Goal: Information Seeking & Learning: Learn about a topic

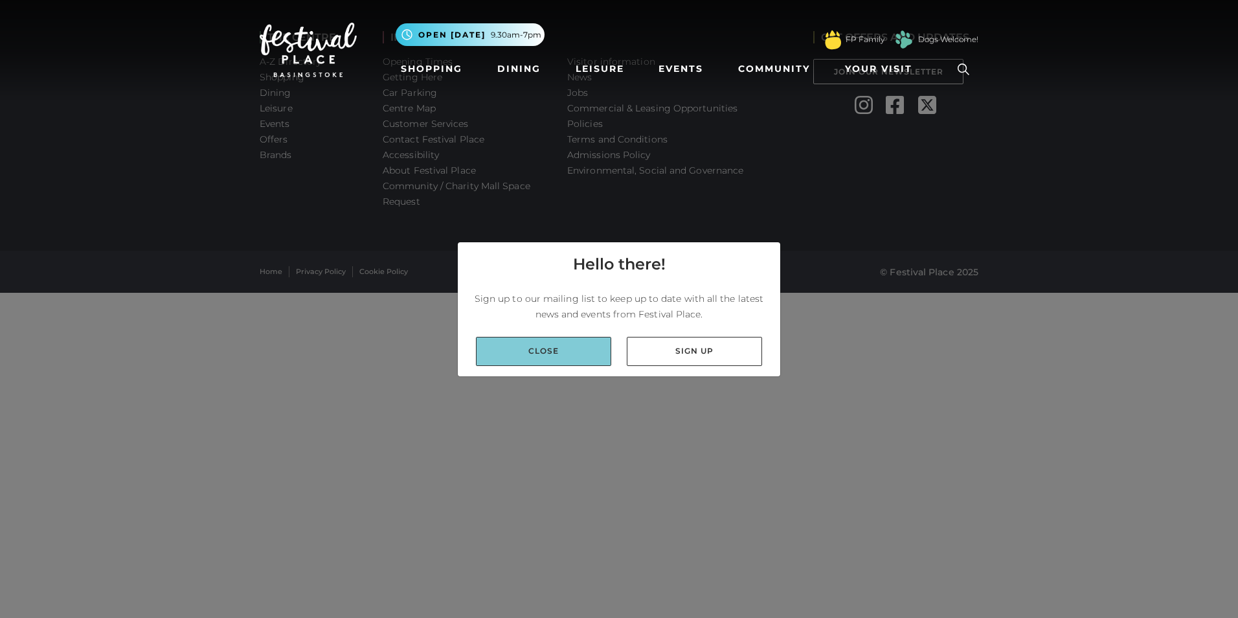
click at [538, 354] on link "Close" at bounding box center [543, 351] width 135 height 29
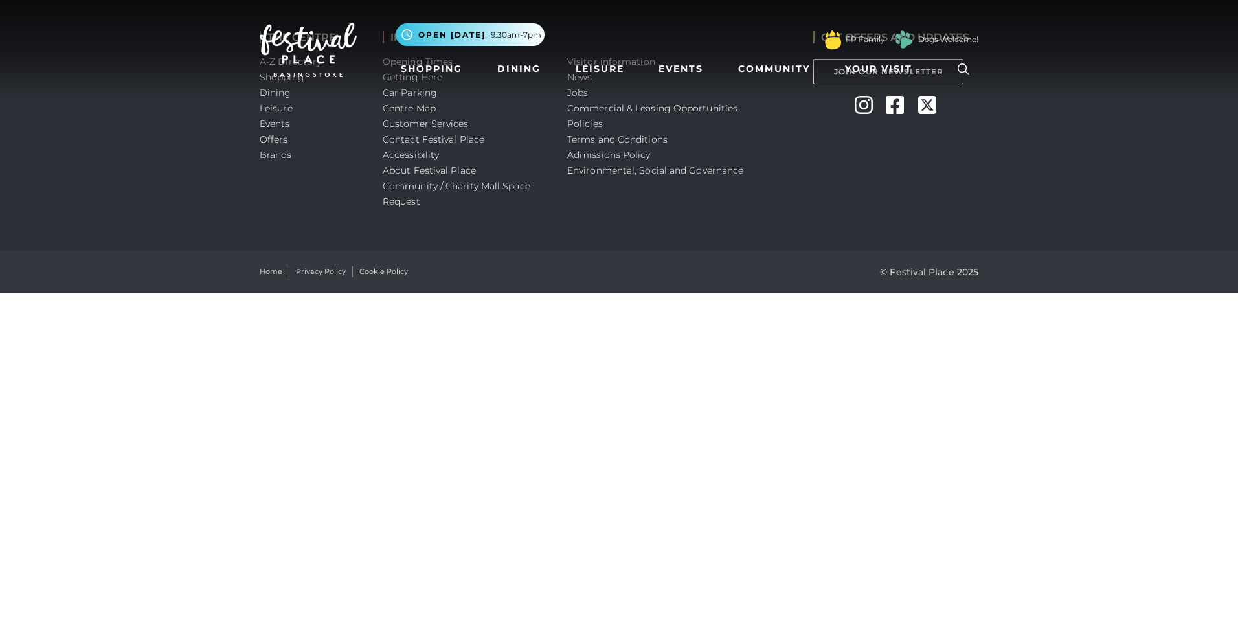
click at [309, 52] on img at bounding box center [308, 50] width 97 height 54
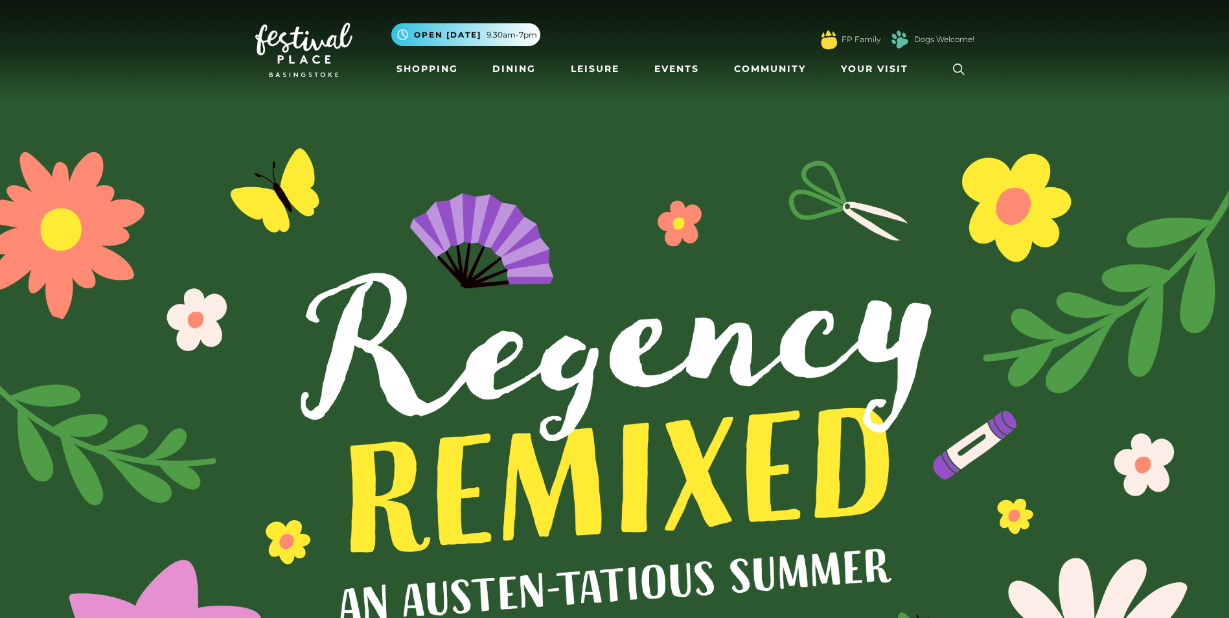
click at [951, 65] on icon at bounding box center [958, 69] width 19 height 19
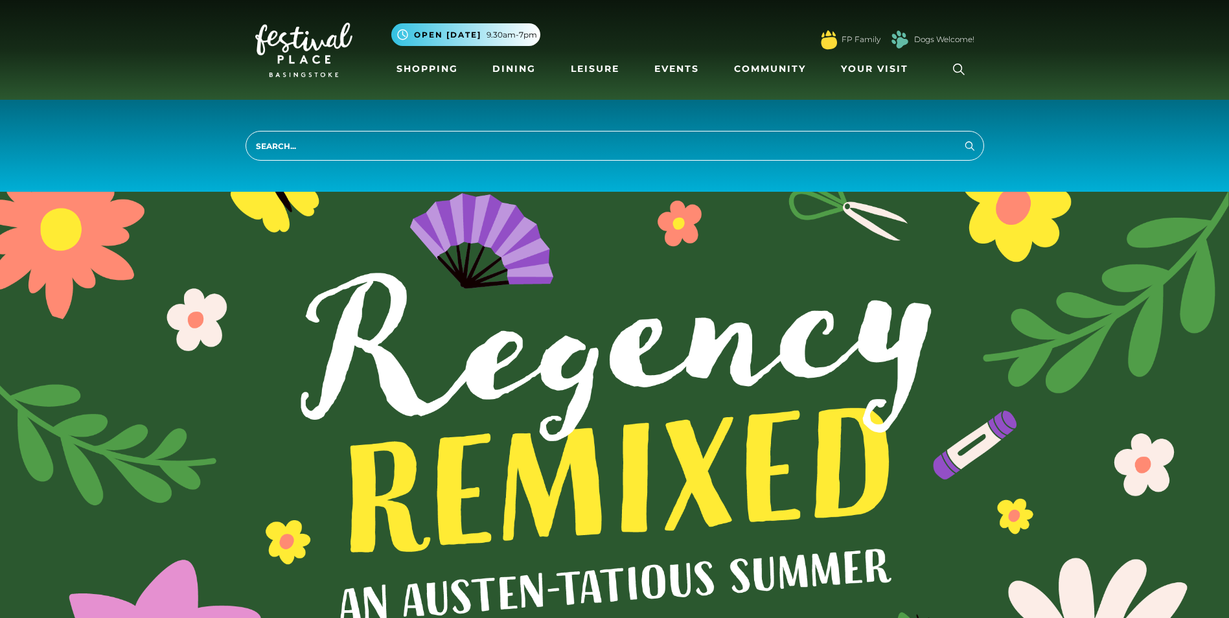
click at [694, 154] on input "search" at bounding box center [614, 146] width 738 height 30
type input "Jobs"
click at [962, 137] on button "Search" at bounding box center [970, 145] width 16 height 16
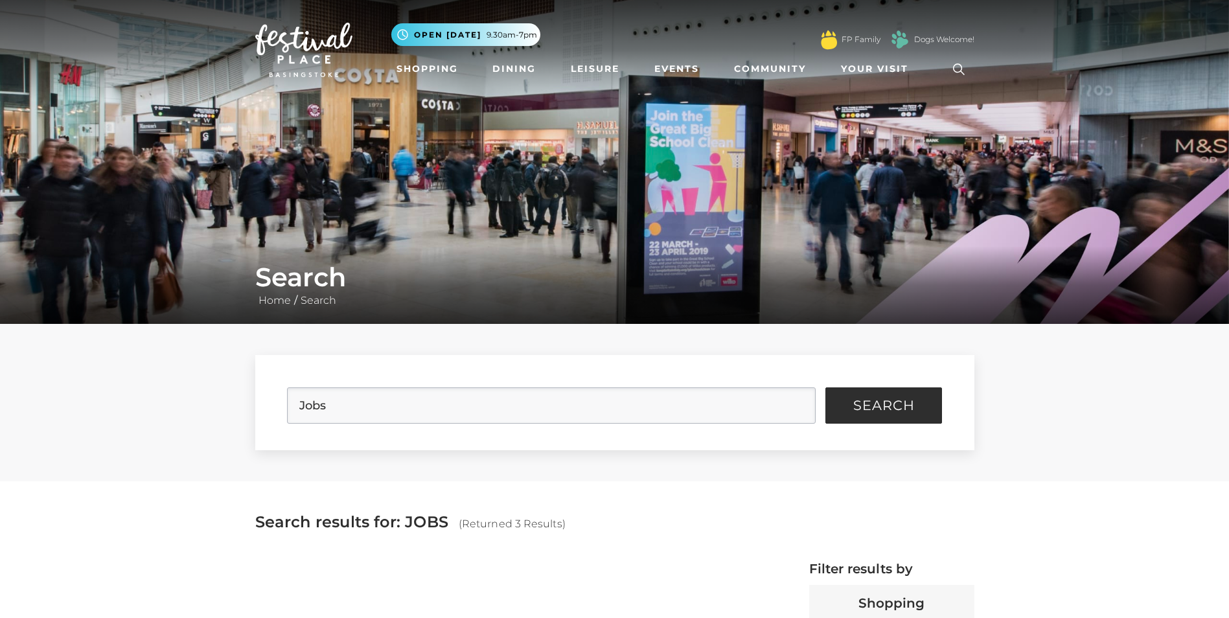
click at [95, 473] on div "Jobs Search Filter Results Shopping Dining Events Jobs Offers Brands Leisure" at bounding box center [614, 402] width 1229 height 157
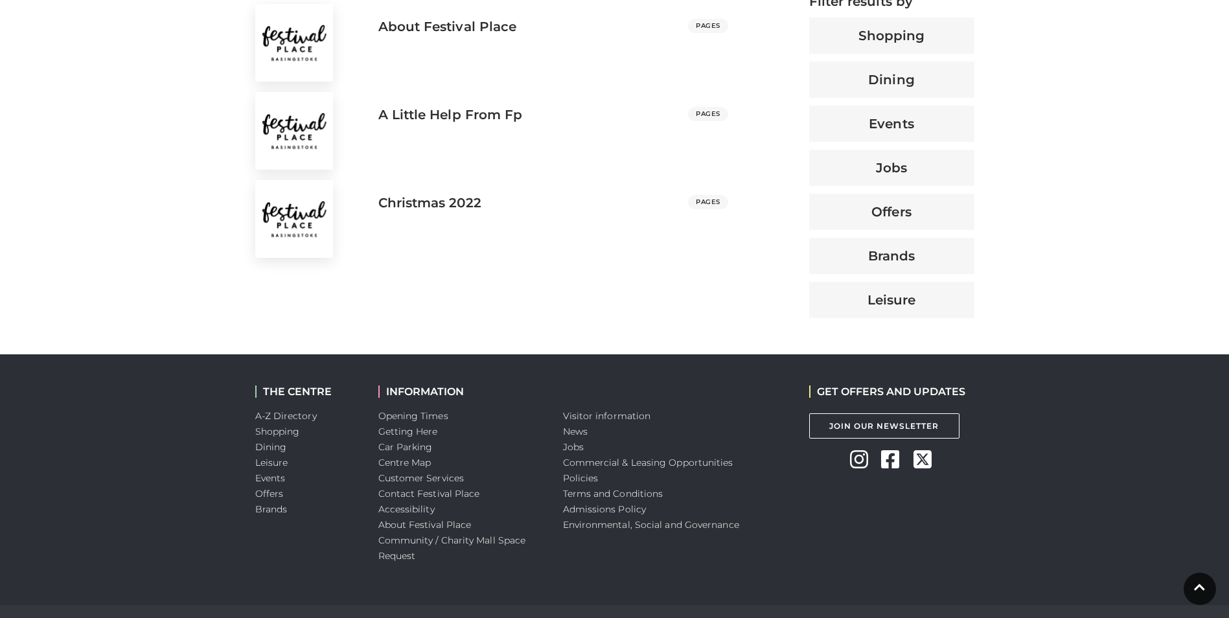
scroll to position [570, 0]
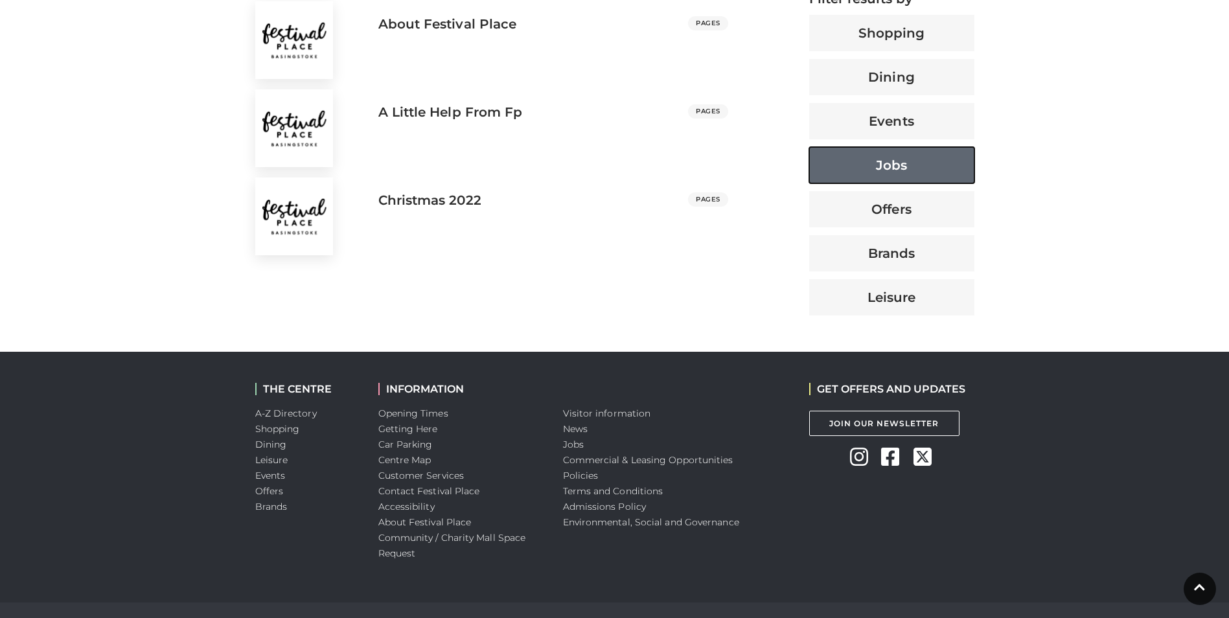
click at [936, 157] on button "Jobs" at bounding box center [891, 165] width 165 height 36
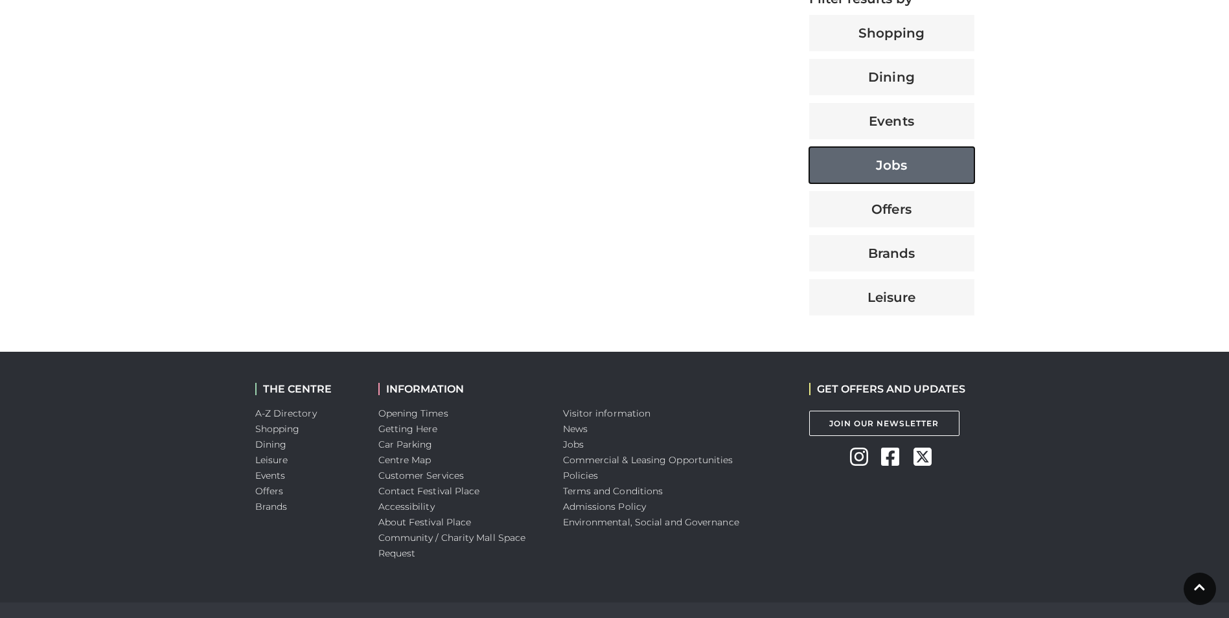
type button "67300"
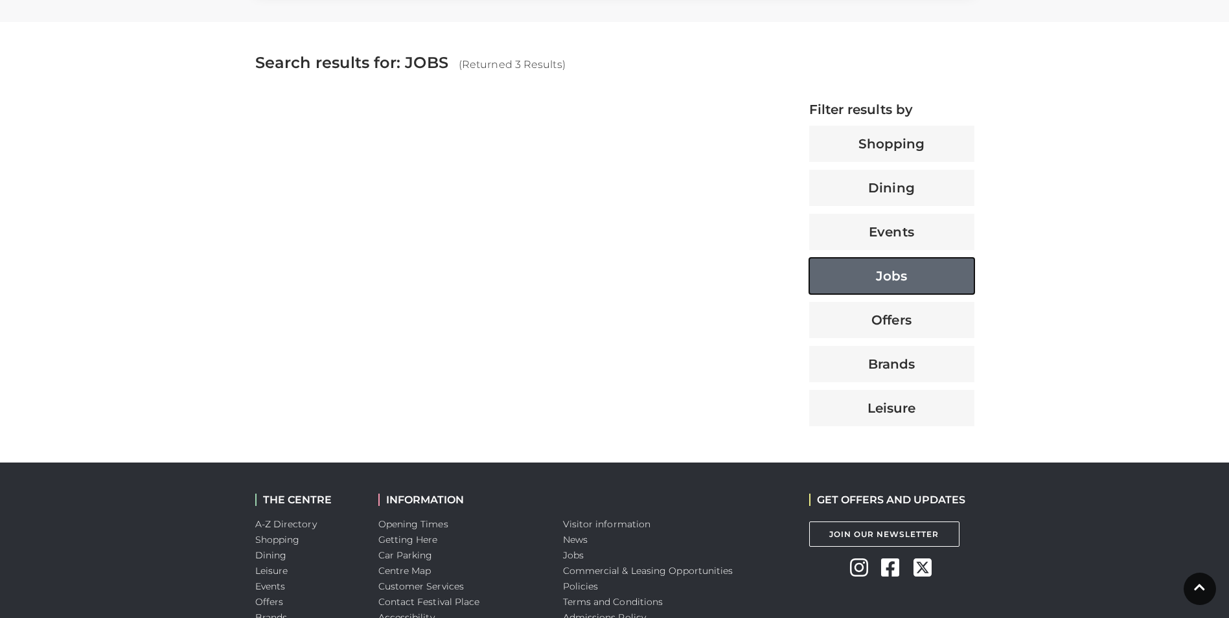
scroll to position [518, 0]
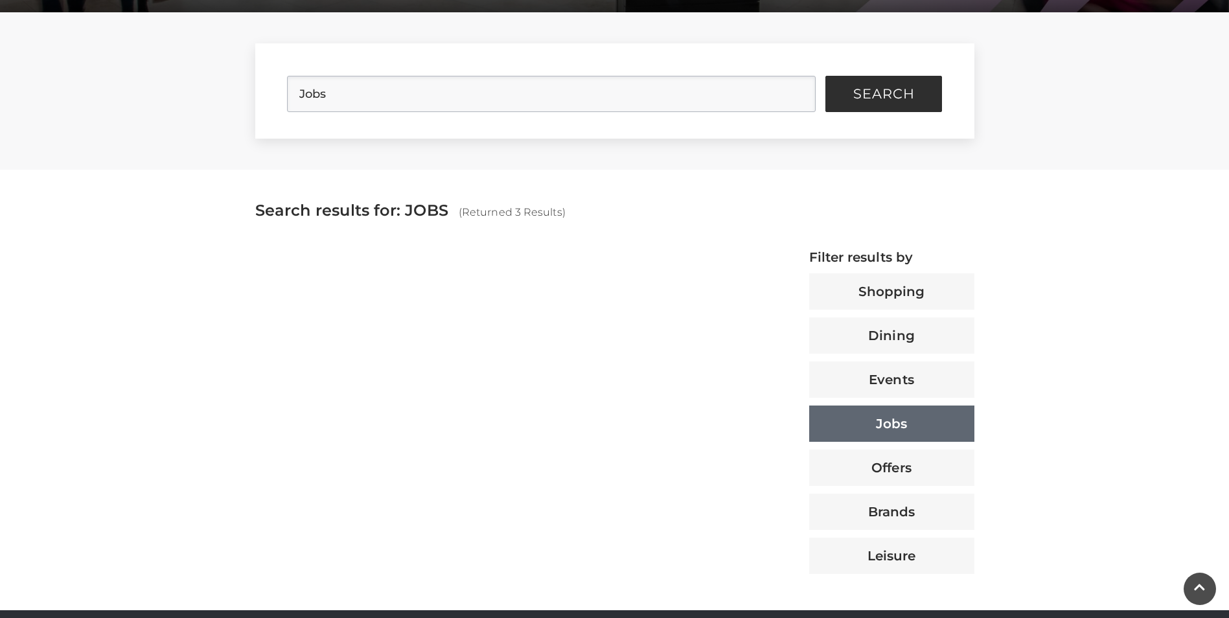
scroll to position [285, 0]
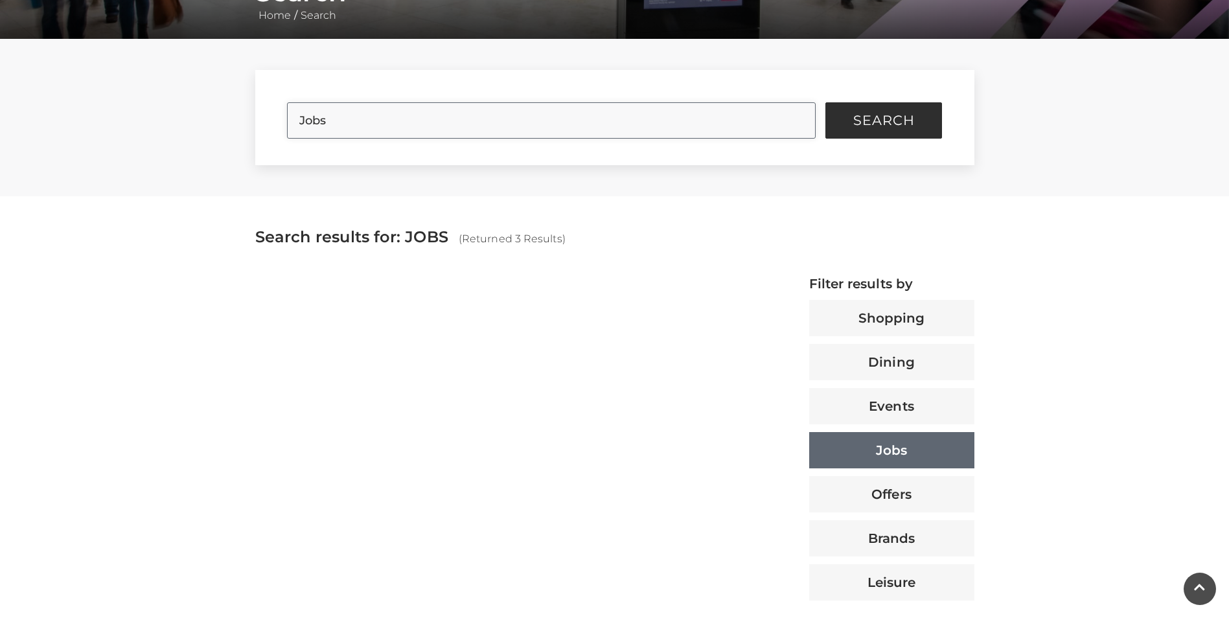
click at [473, 118] on input "Jobs" at bounding box center [551, 120] width 529 height 36
type input "Retail"
click at [825, 102] on button "Search" at bounding box center [883, 120] width 117 height 36
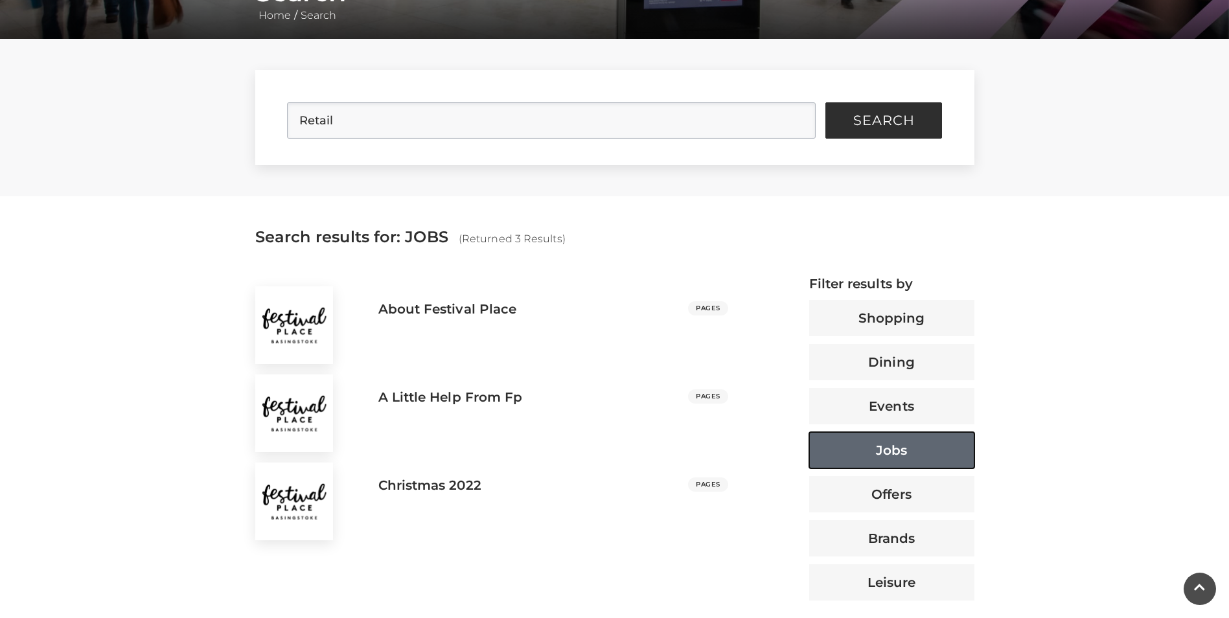
click at [893, 455] on button "Jobs" at bounding box center [891, 450] width 165 height 36
click at [863, 120] on span "Search" at bounding box center [884, 120] width 62 height 13
click at [848, 119] on button "Search" at bounding box center [883, 120] width 117 height 36
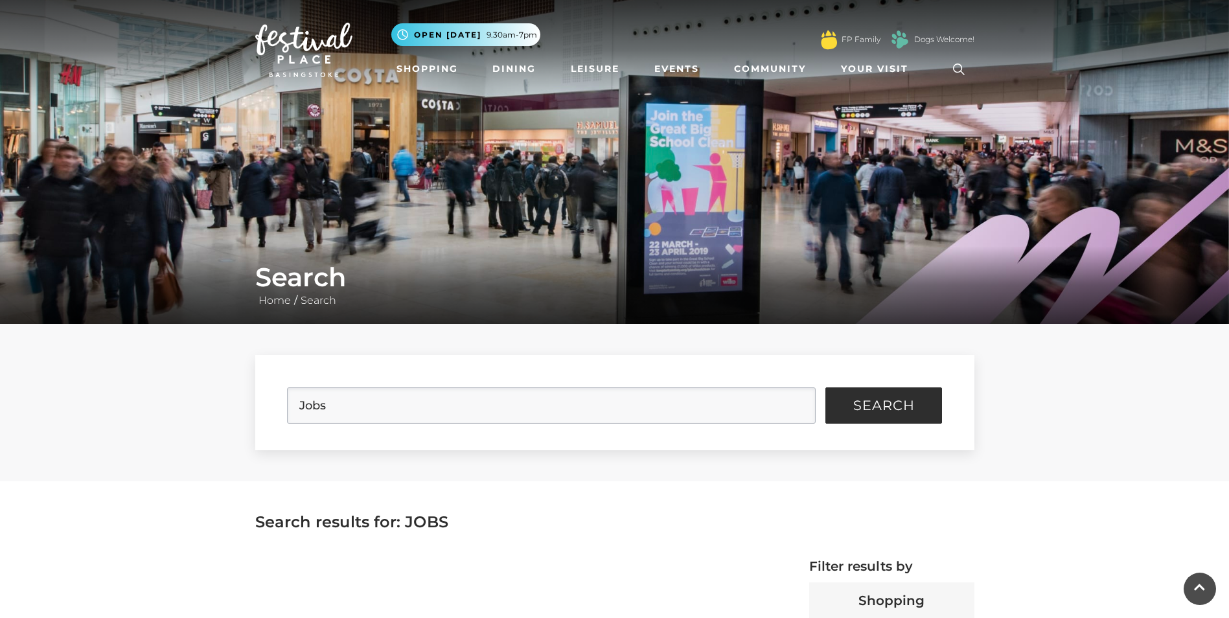
scroll to position [285, 0]
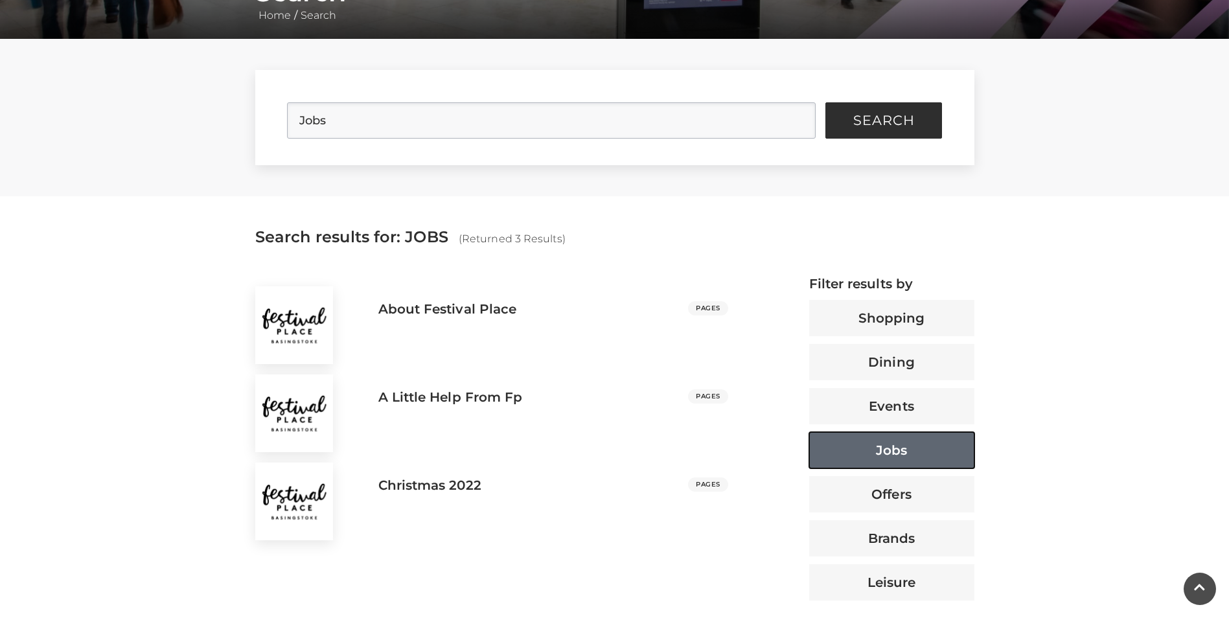
click at [896, 448] on button "Jobs" at bounding box center [891, 450] width 165 height 36
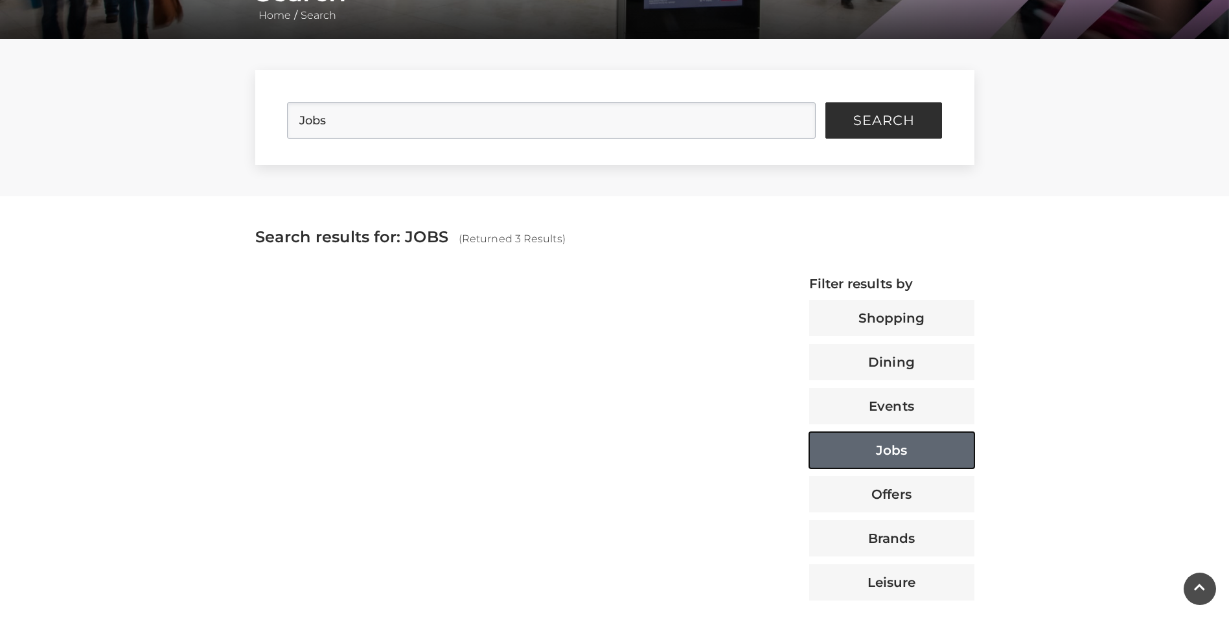
type button "67300"
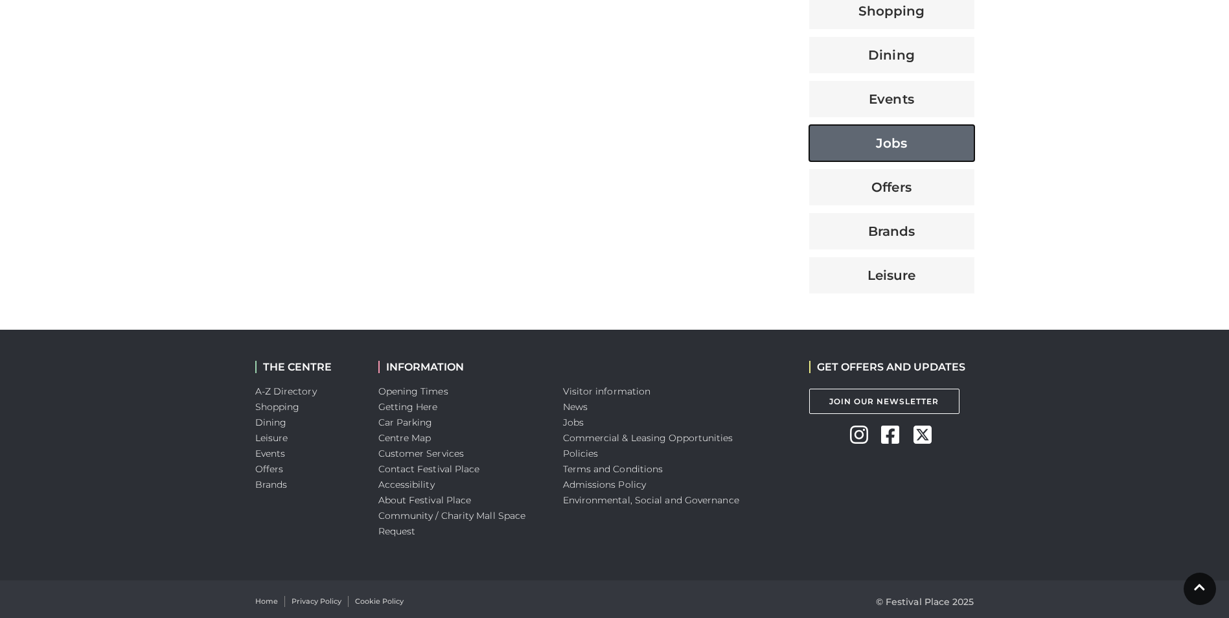
scroll to position [597, 0]
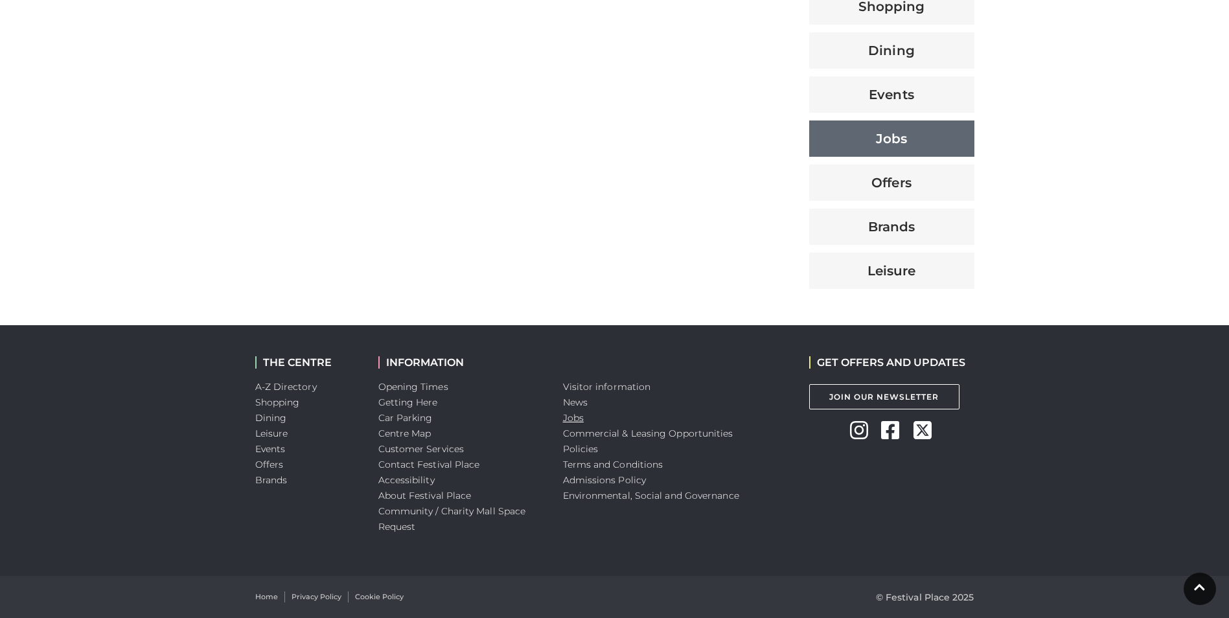
click at [567, 422] on link "Jobs" at bounding box center [573, 418] width 21 height 12
